Goal: Feedback & Contribution: Submit feedback/report problem

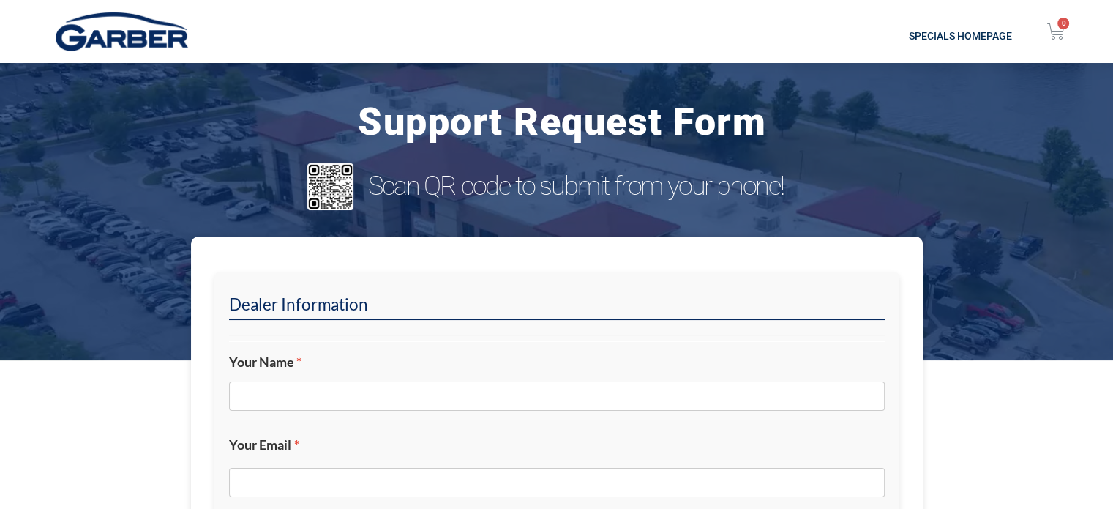
scroll to position [146, 0]
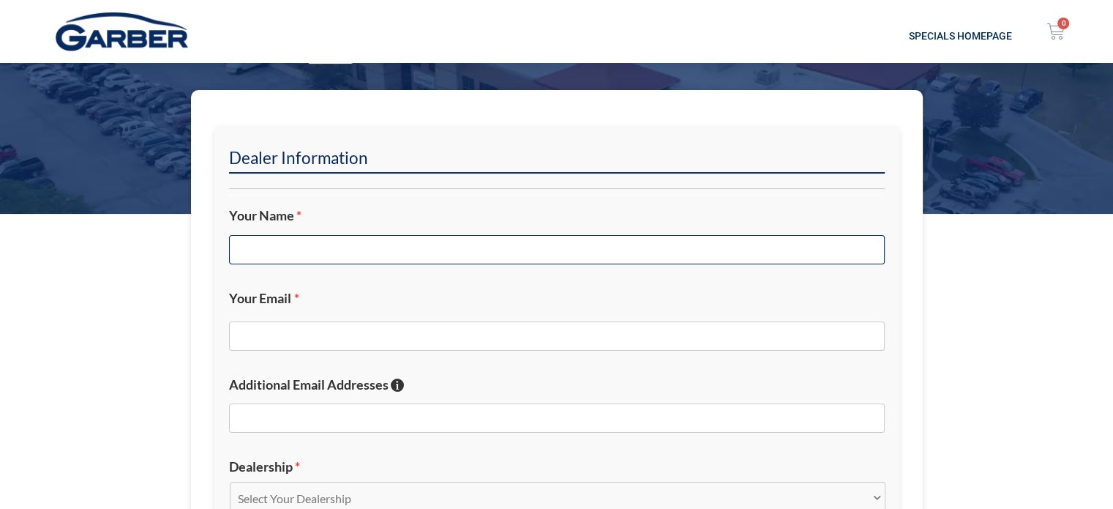
drag, startPoint x: 378, startPoint y: 242, endPoint x: 391, endPoint y: 247, distance: 13.9
click at [378, 243] on input "Your Name *" at bounding box center [557, 249] width 656 height 29
type input "[PERSON_NAME]"
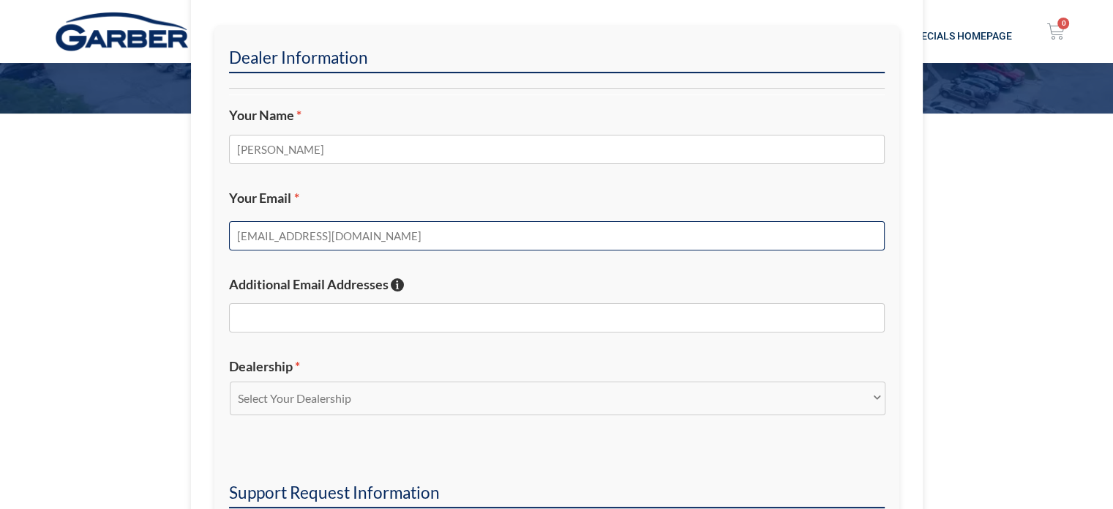
scroll to position [439, 0]
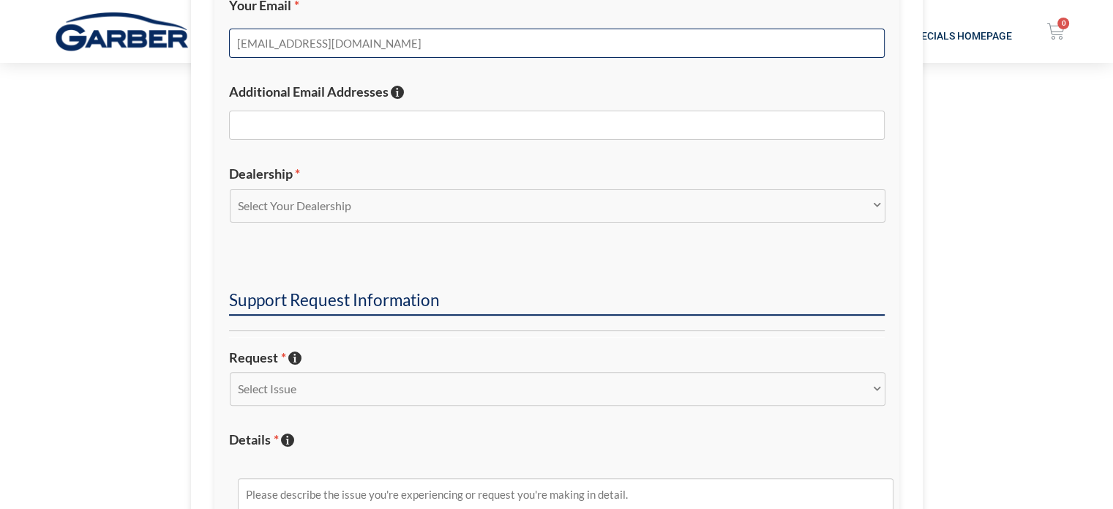
type input "[EMAIL_ADDRESS][DOMAIN_NAME]"
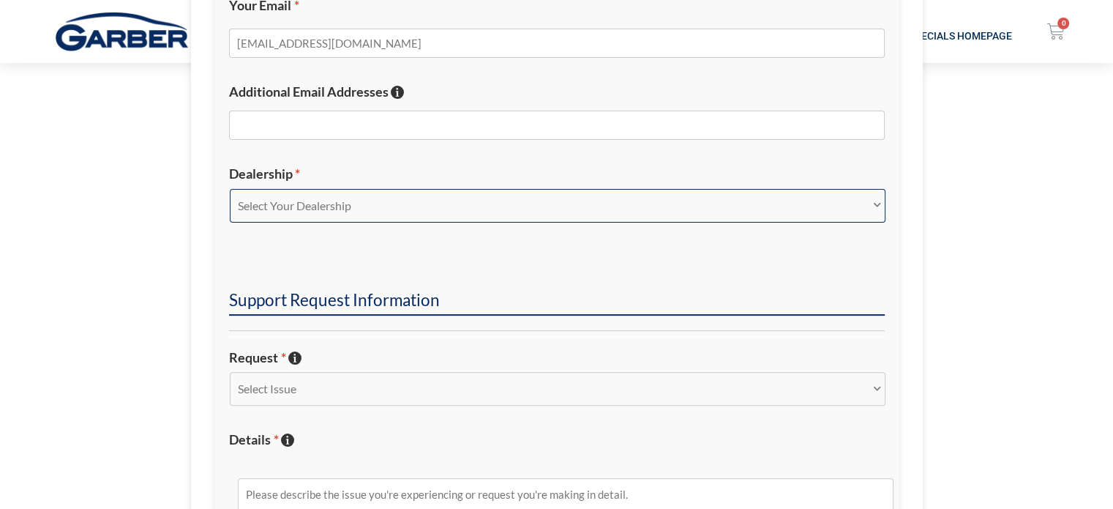
click at [433, 212] on select "Select Your Dealership Acura of Rochester Delray Buick GMC [PERSON_NAME] Automa…" at bounding box center [558, 206] width 656 height 34
select select "[PERSON_NAME] Buick GMC"
click at [230, 189] on select "Select Your Dealership Acura of Rochester Delray Buick GMC [PERSON_NAME] Automa…" at bounding box center [558, 206] width 656 height 34
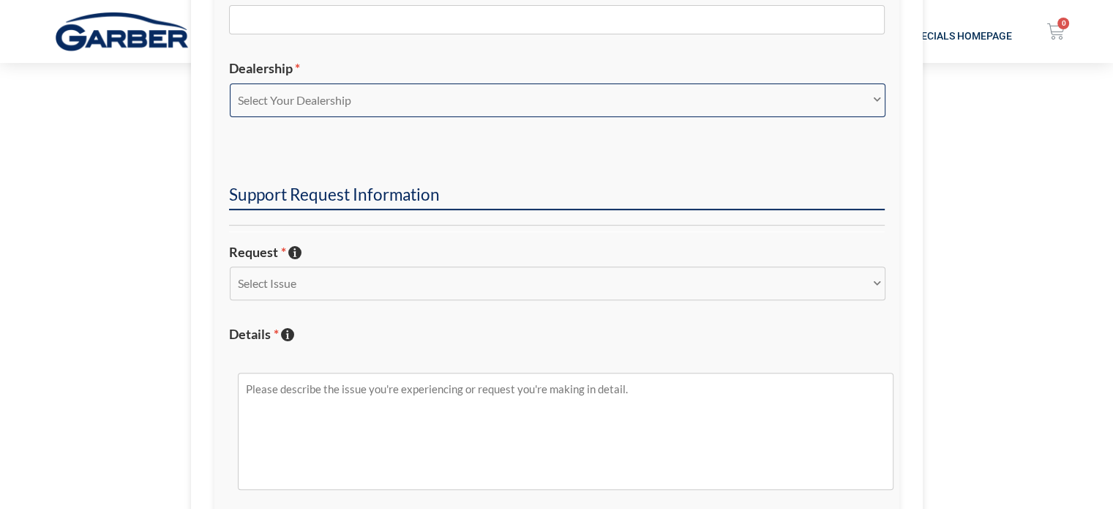
scroll to position [732, 0]
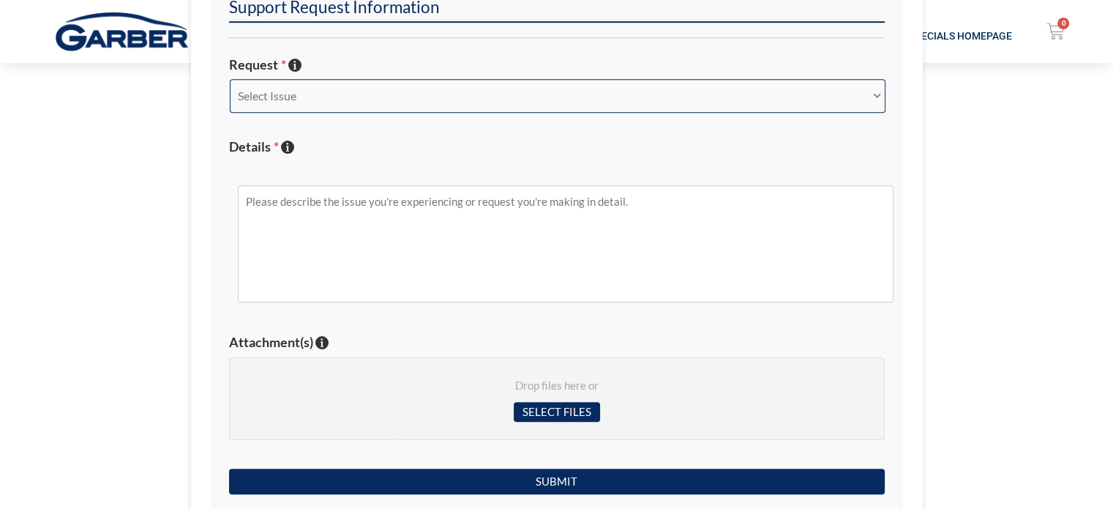
click at [378, 99] on select "Select Issue New Inquiry/Request Inventory Management Inventory Feed Website Fu…" at bounding box center [558, 96] width 656 height 34
select select "Other"
click at [230, 79] on select "Select Issue New Inquiry/Request Inventory Management Inventory Feed Website Fu…" at bounding box center [558, 96] width 656 height 34
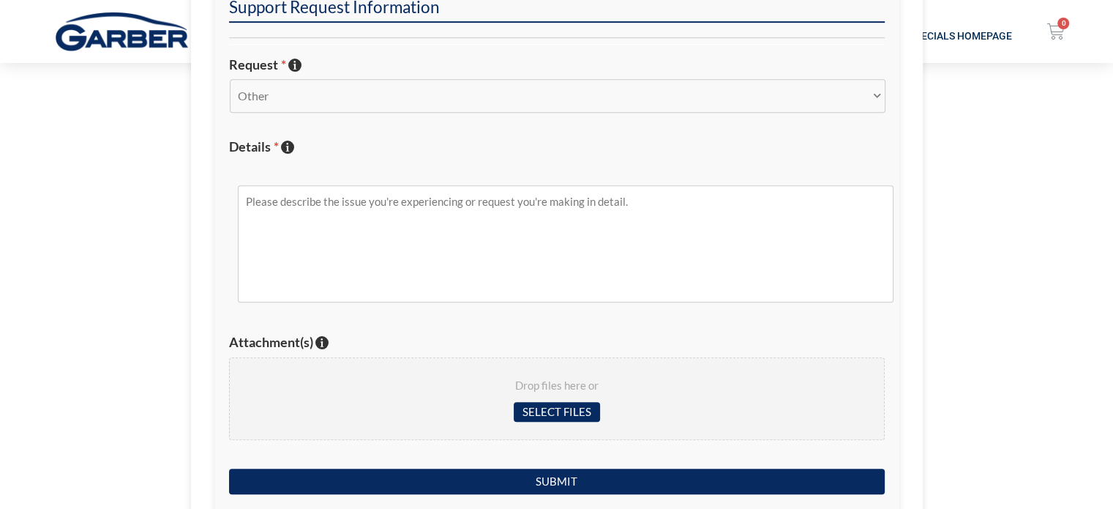
click at [366, 114] on div "Select Issue New Inquiry/Request Inventory Management Inventory Feed Website Fu…" at bounding box center [557, 101] width 656 height 45
click at [366, 103] on select "Select Issue New Inquiry/Request Inventory Management Inventory Feed Website Fu…" at bounding box center [558, 96] width 656 height 34
click at [230, 79] on select "Select Issue New Inquiry/Request Inventory Management Inventory Feed Website Fu…" at bounding box center [558, 96] width 656 height 34
click at [348, 212] on textarea "Details * Describe the issue with specific details if possible!" at bounding box center [566, 243] width 656 height 117
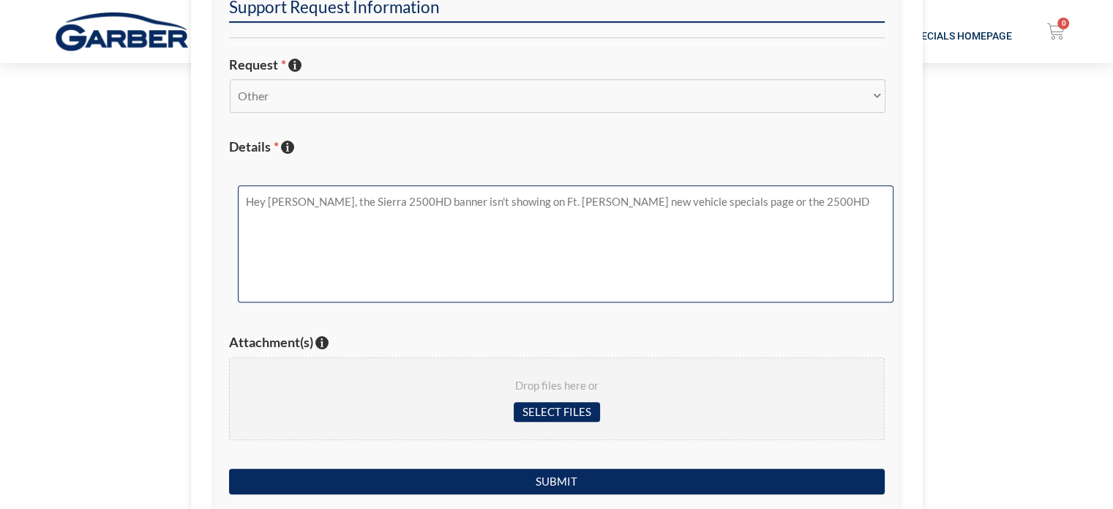
click at [808, 209] on textarea "Hey [PERSON_NAME], the Sierra 2500HD banner isn't showing on Ft. [PERSON_NAME] …" at bounding box center [566, 243] width 656 height 117
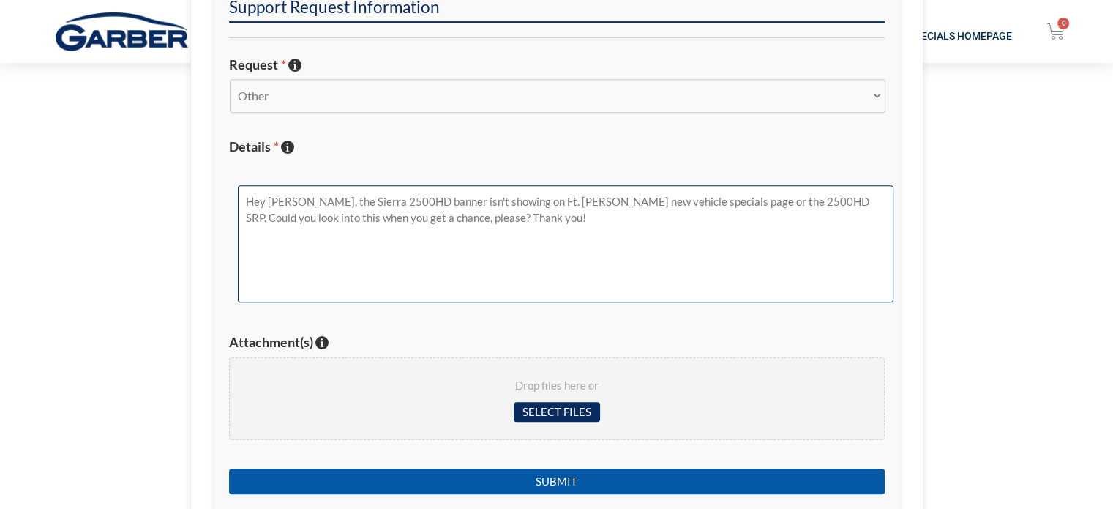
type textarea "Hey [PERSON_NAME], the Sierra 2500HD banner isn't showing on Ft. [PERSON_NAME] …"
click at [530, 485] on input "Submit" at bounding box center [557, 481] width 656 height 26
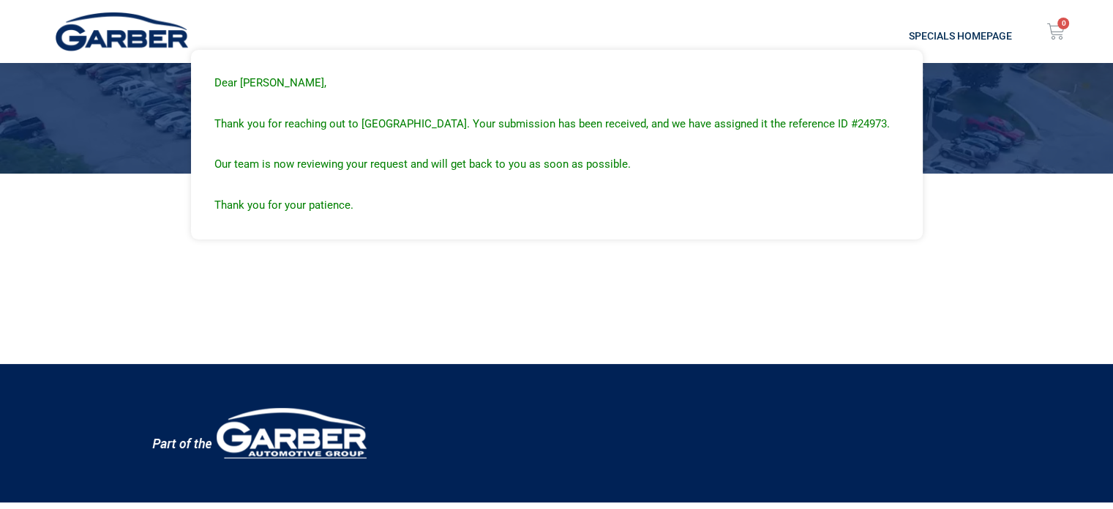
scroll to position [0, 0]
